Goal: Find specific page/section: Find specific page/section

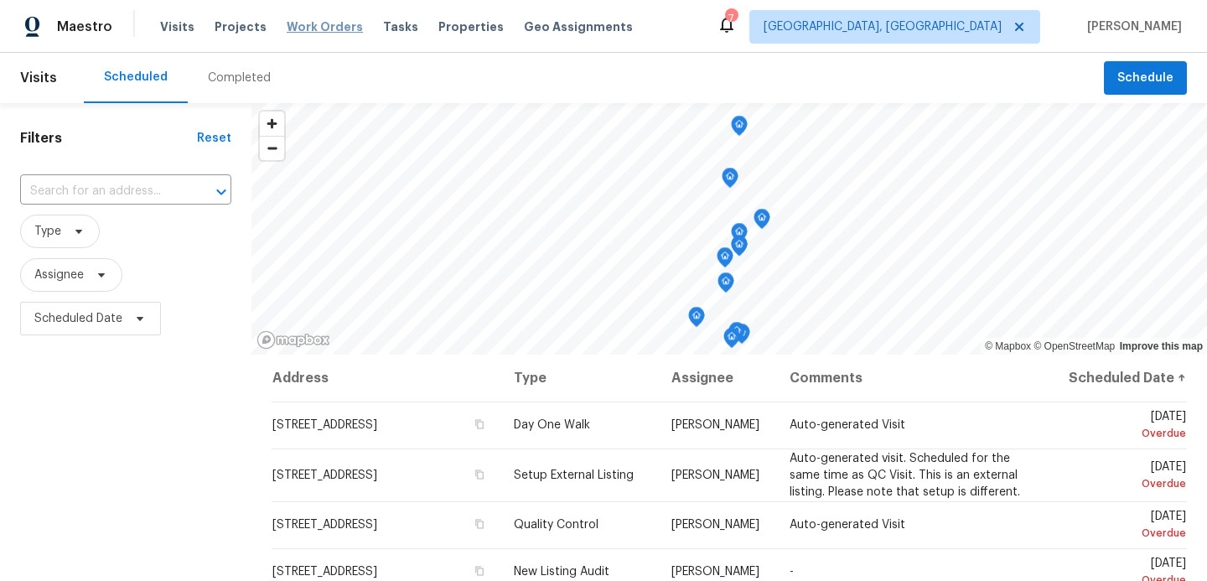
click at [301, 28] on span "Work Orders" at bounding box center [325, 26] width 76 height 17
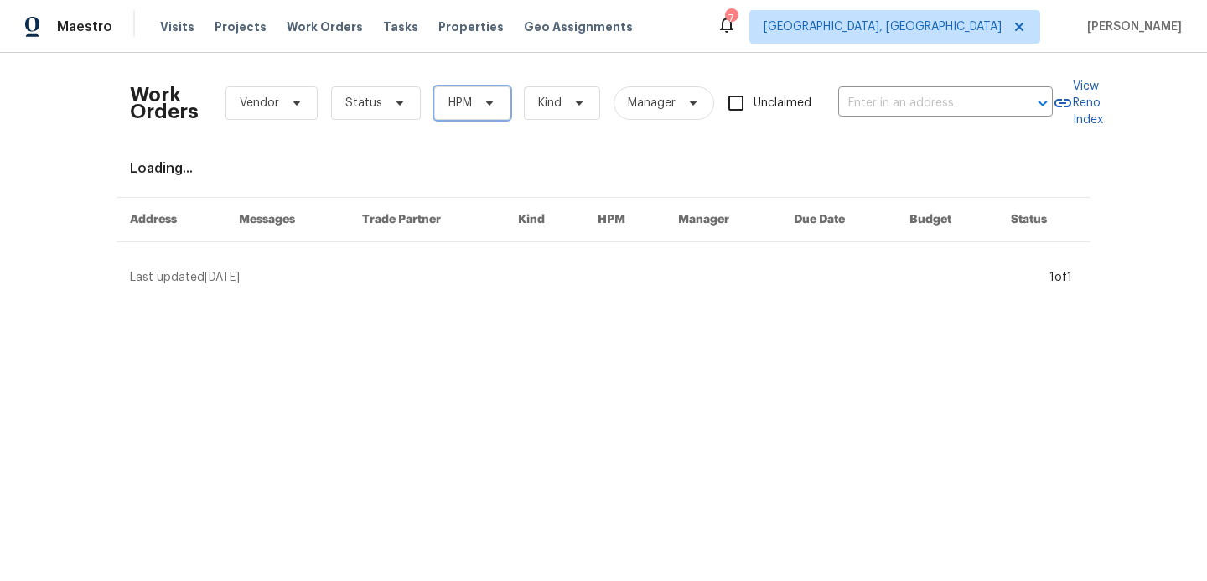
click at [471, 111] on span "HPM" at bounding box center [472, 103] width 76 height 34
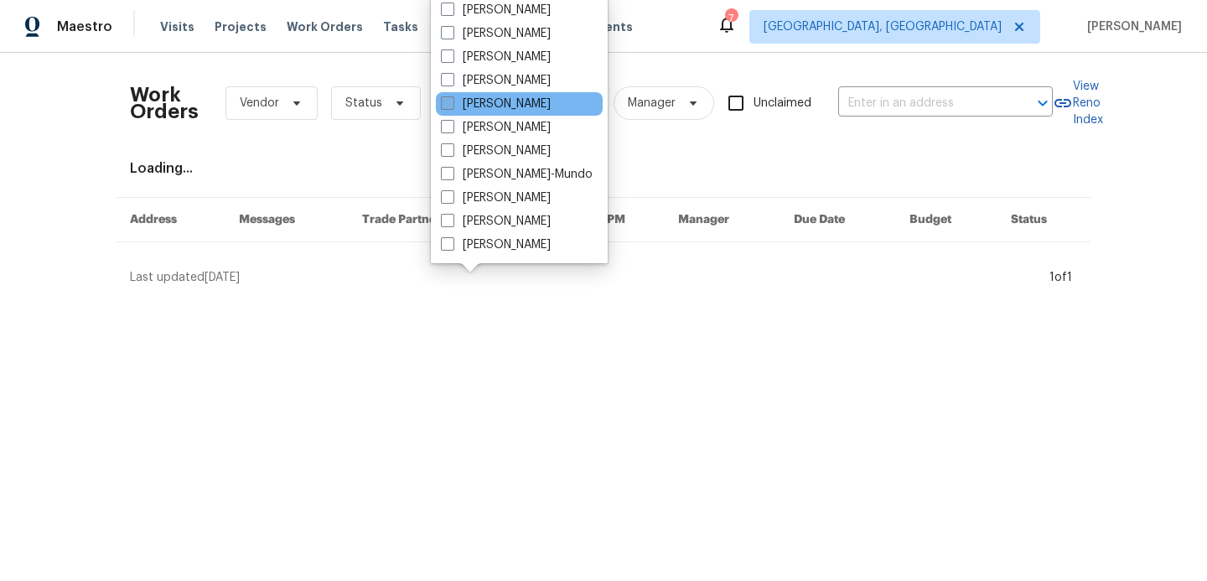
click at [471, 108] on label "[PERSON_NAME]" at bounding box center [496, 104] width 110 height 17
click at [452, 106] on input "[PERSON_NAME]" at bounding box center [446, 101] width 11 height 11
checkbox input "true"
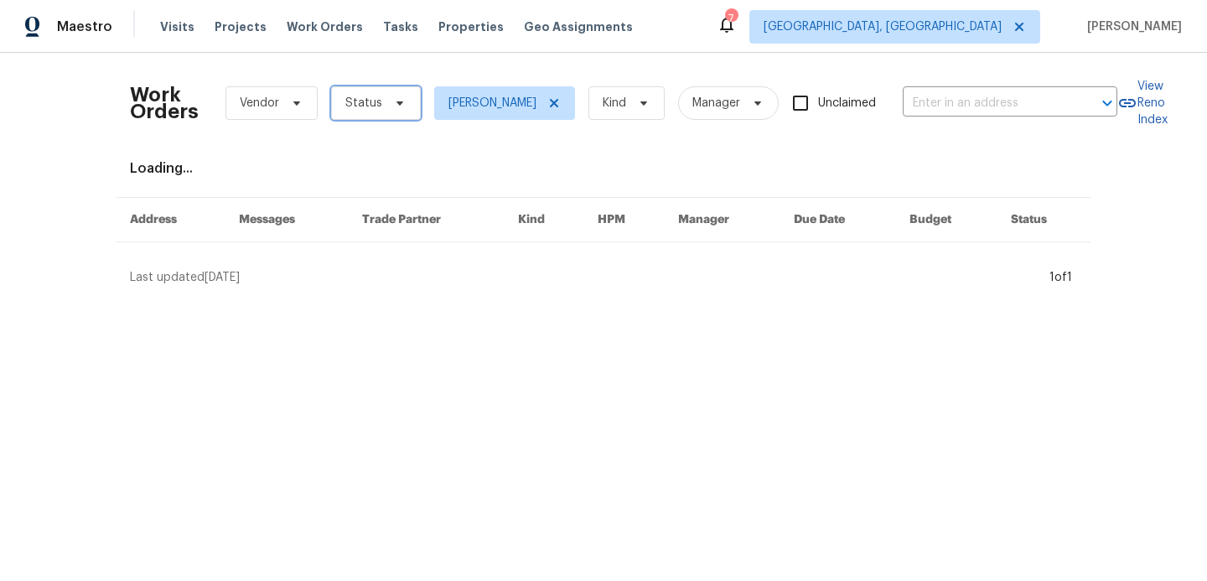
click at [374, 112] on span "Status" at bounding box center [376, 103] width 90 height 34
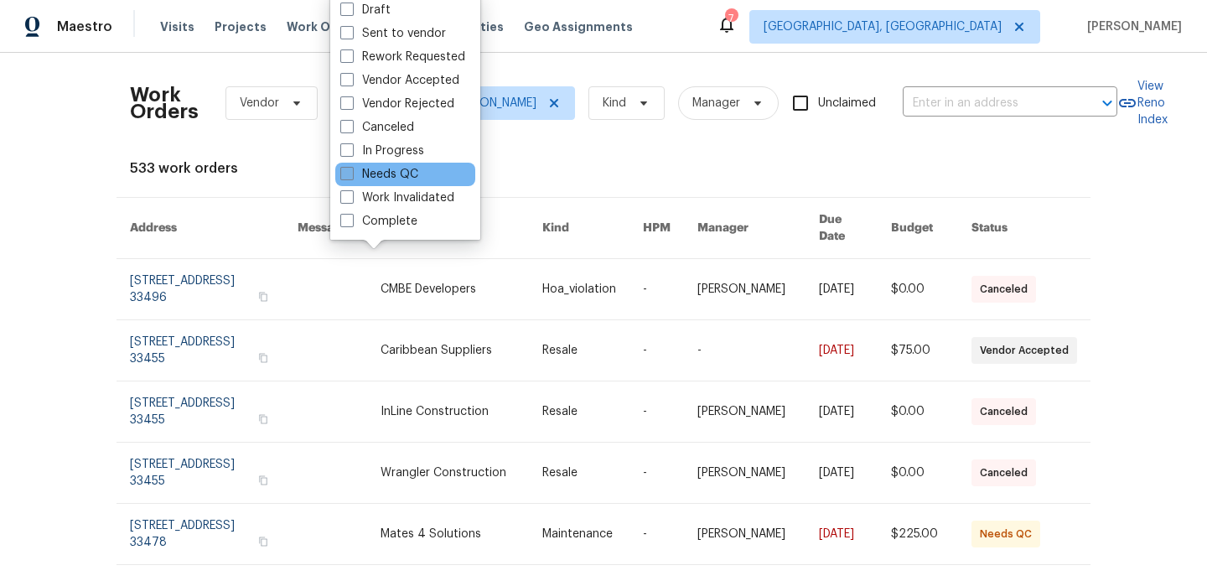
click at [350, 175] on span at bounding box center [346, 173] width 13 height 13
click at [350, 175] on input "Needs QC" at bounding box center [345, 171] width 11 height 11
checkbox input "true"
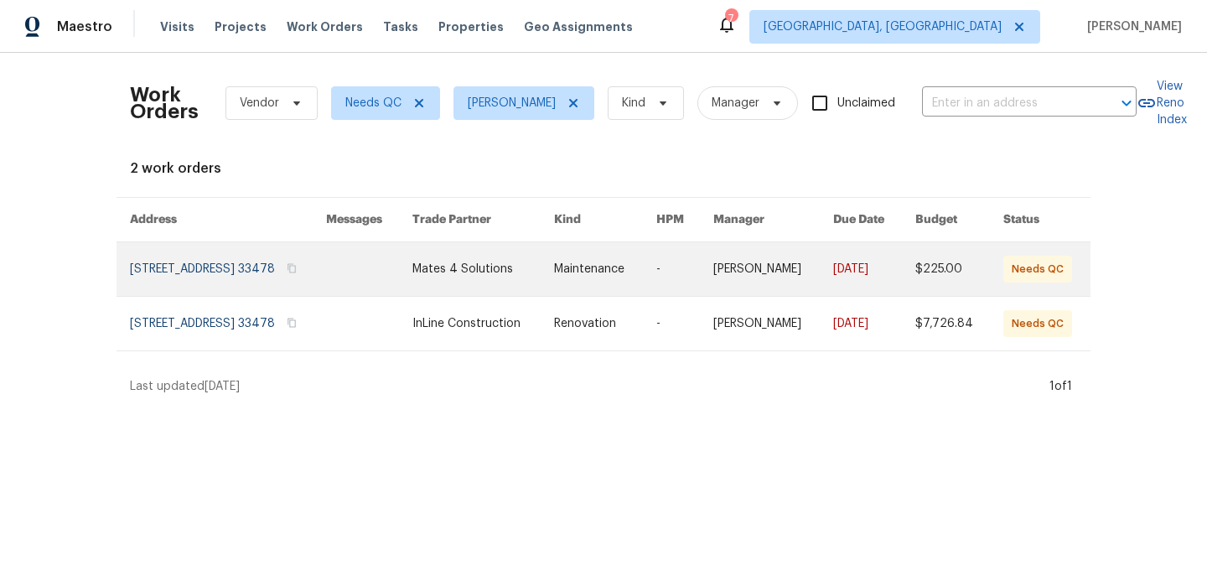
click at [298, 261] on link at bounding box center [228, 269] width 196 height 54
